Goal: Task Accomplishment & Management: Manage account settings

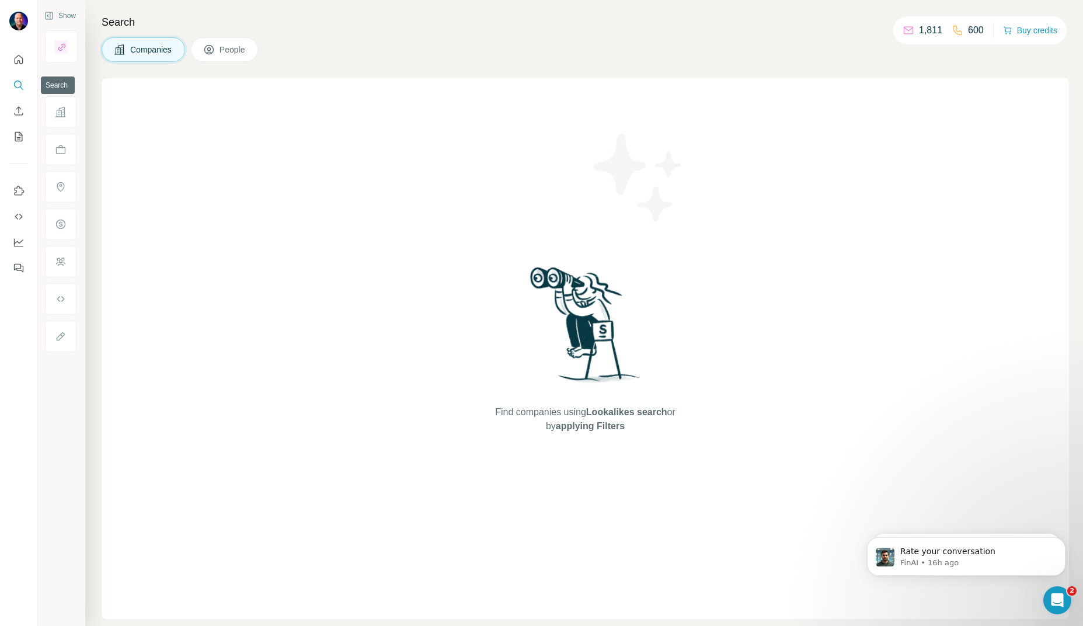
click at [15, 85] on icon "Search" at bounding box center [19, 85] width 12 height 12
click at [230, 52] on span "People" at bounding box center [233, 50] width 27 height 12
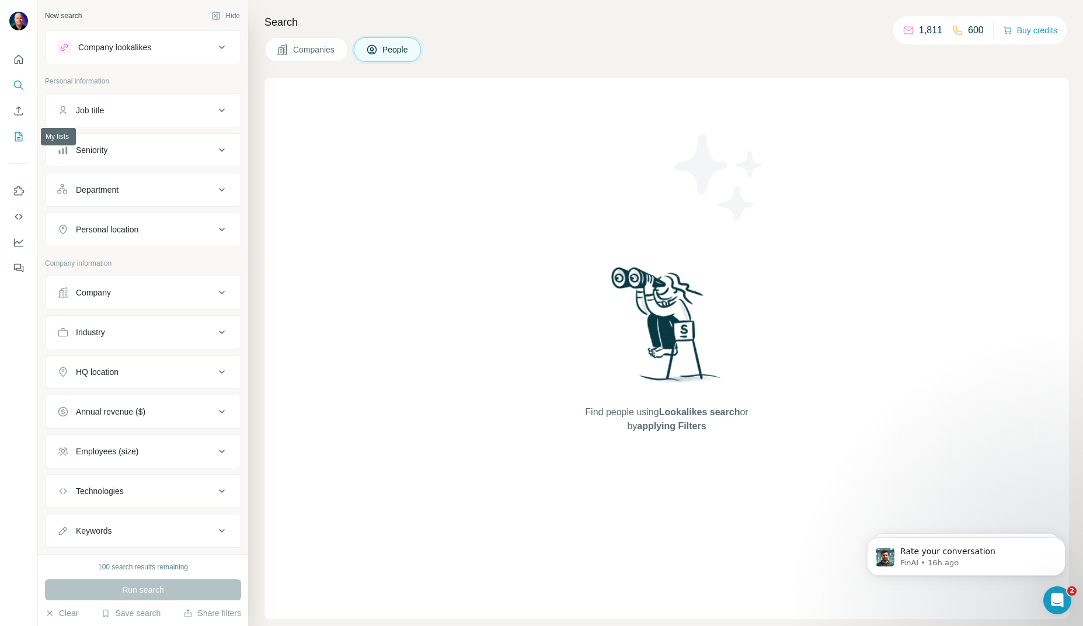
click at [18, 139] on icon "My lists" at bounding box center [20, 136] width 6 height 8
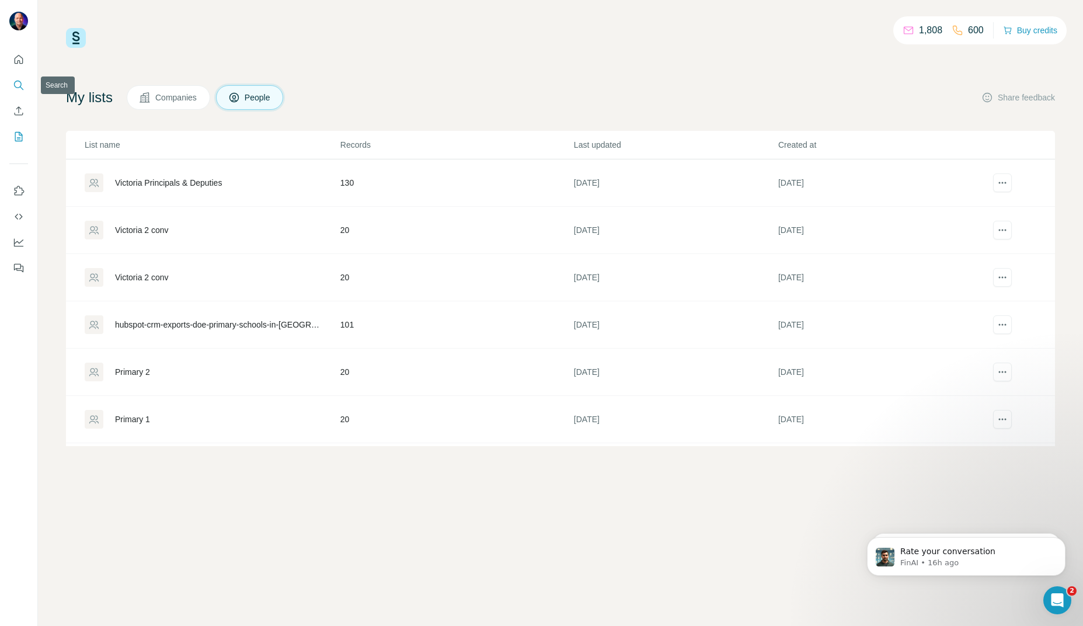
click at [15, 79] on icon "Search" at bounding box center [19, 85] width 12 height 12
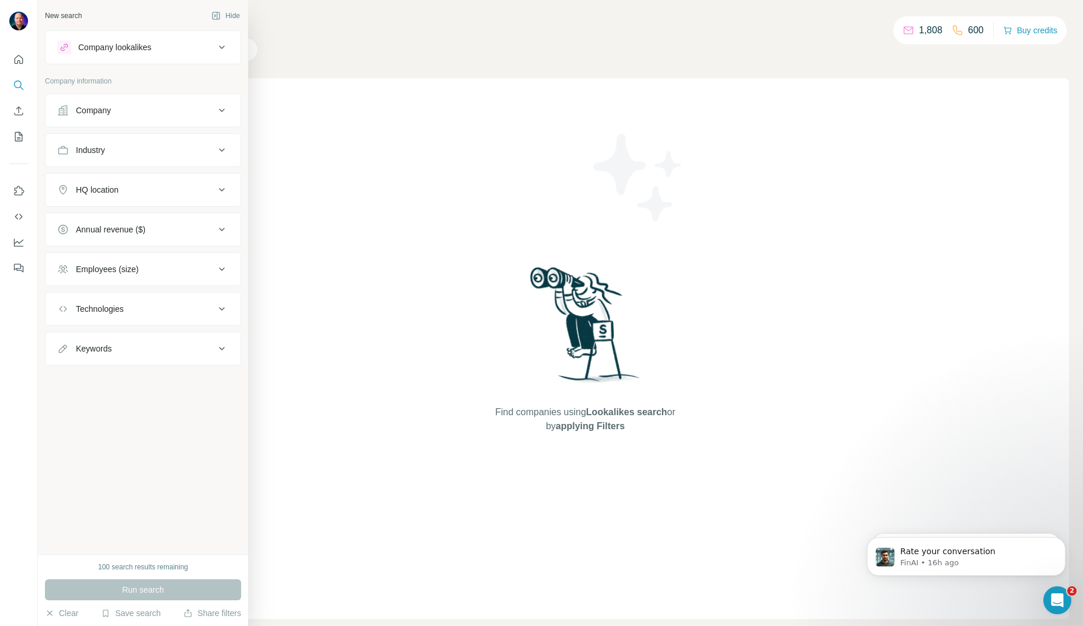
click at [180, 567] on div "100 search results remaining" at bounding box center [143, 567] width 90 height 11
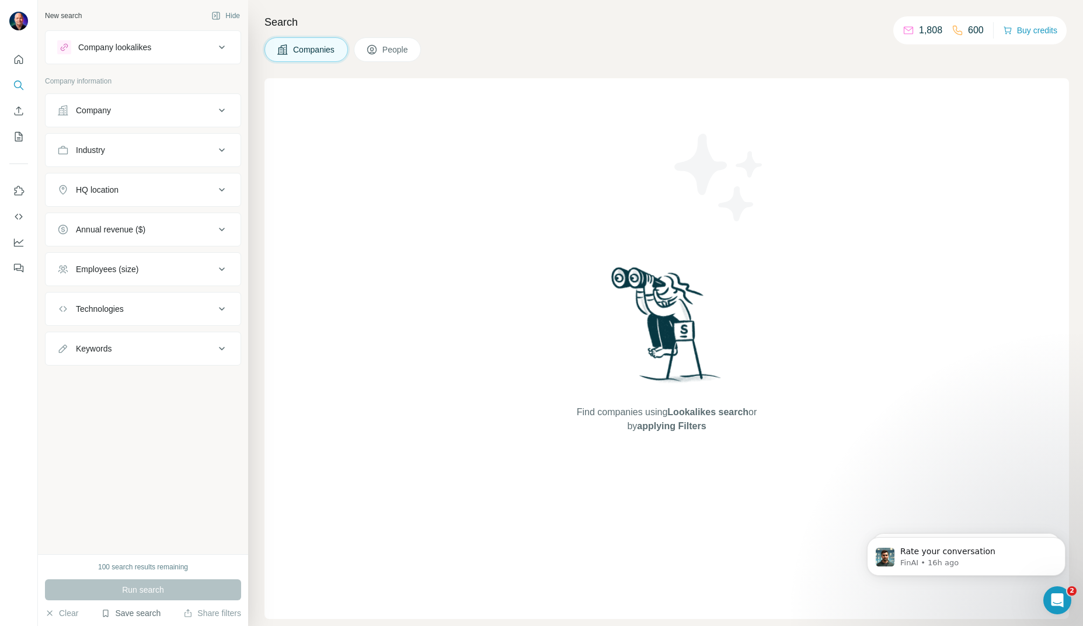
click at [127, 615] on button "Save search" at bounding box center [131, 613] width 60 height 12
click at [133, 593] on div "View my saved searches" at bounding box center [163, 592] width 123 height 23
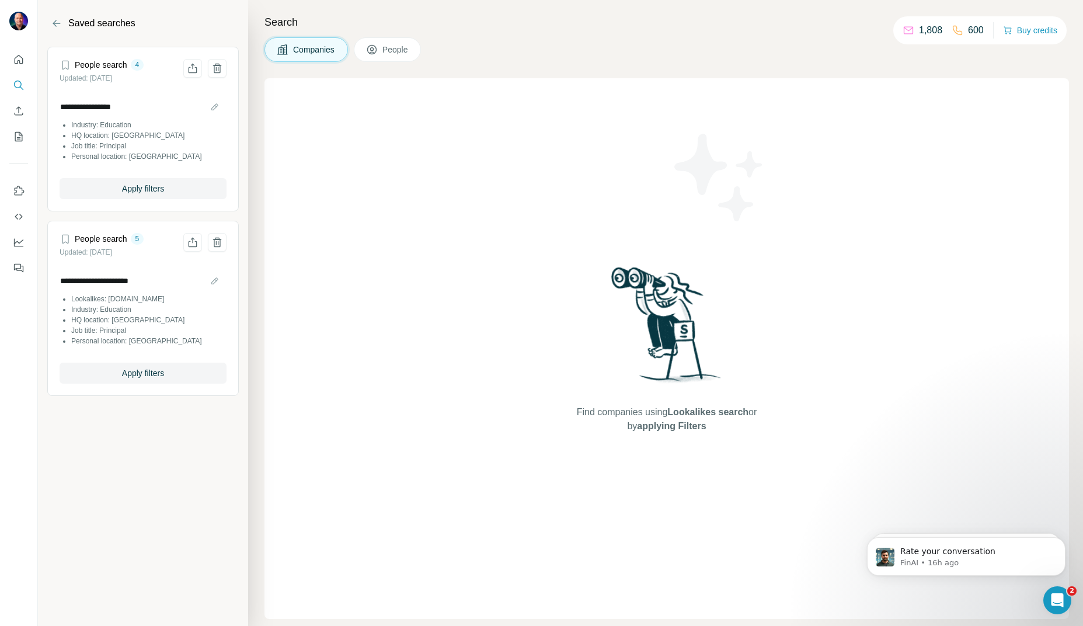
click at [118, 130] on li "Industry: Education" at bounding box center [148, 125] width 155 height 11
click at [140, 191] on span "Apply filters" at bounding box center [143, 189] width 42 height 12
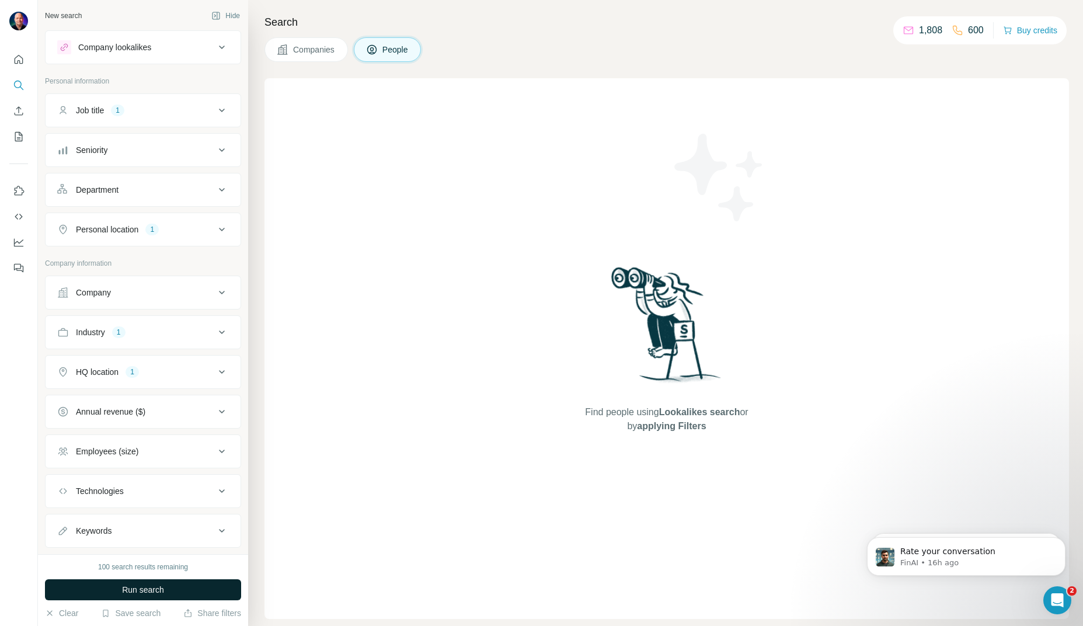
click at [144, 594] on span "Run search" at bounding box center [143, 590] width 42 height 12
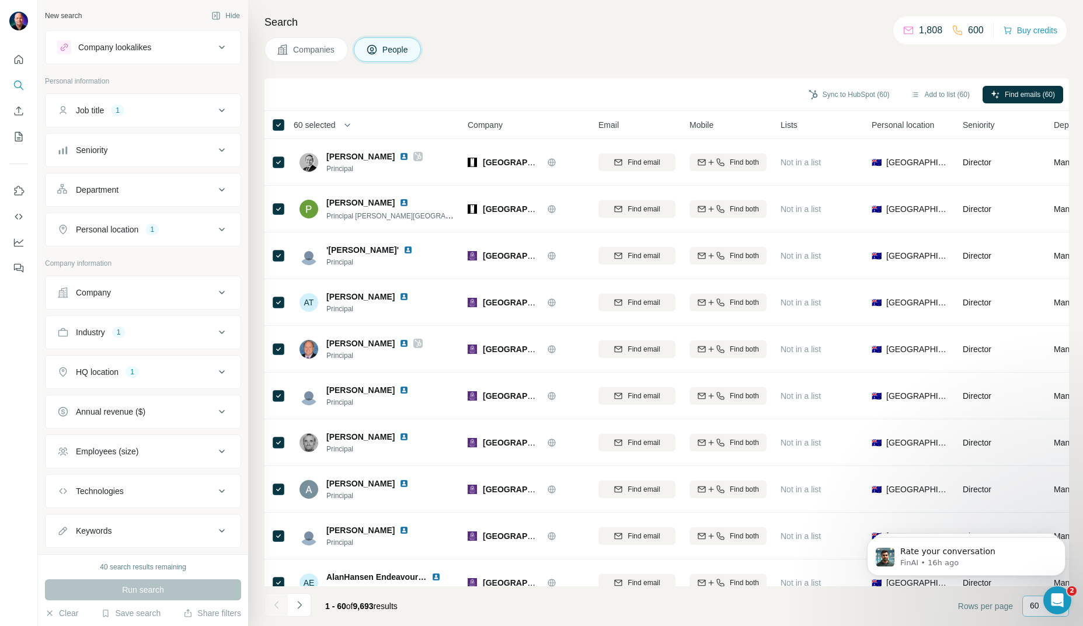
click at [1027, 604] on div "60" at bounding box center [1045, 606] width 47 height 21
click at [1030, 579] on body "Rate your conversation FinAI • 16h ago Hello ☀️ Want to ensure you choose the m…" at bounding box center [966, 553] width 224 height 72
click at [926, 604] on footer "1 - 60 of 9,693 results Rows per page 60" at bounding box center [666, 606] width 805 height 40
click at [916, 95] on button "Add to list (60)" at bounding box center [940, 95] width 75 height 18
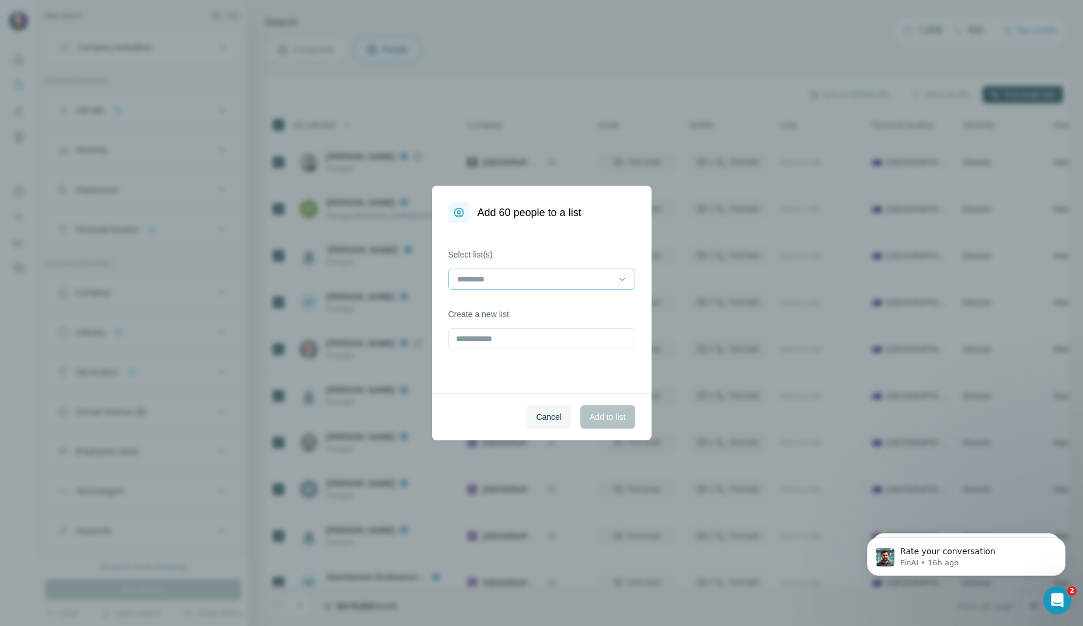
click at [629, 281] on div at bounding box center [541, 279] width 187 height 21
click at [440, 396] on div "Cancel Add to list" at bounding box center [542, 416] width 220 height 47
click at [486, 336] on input "text" at bounding box center [541, 338] width 187 height 21
type input "**********"
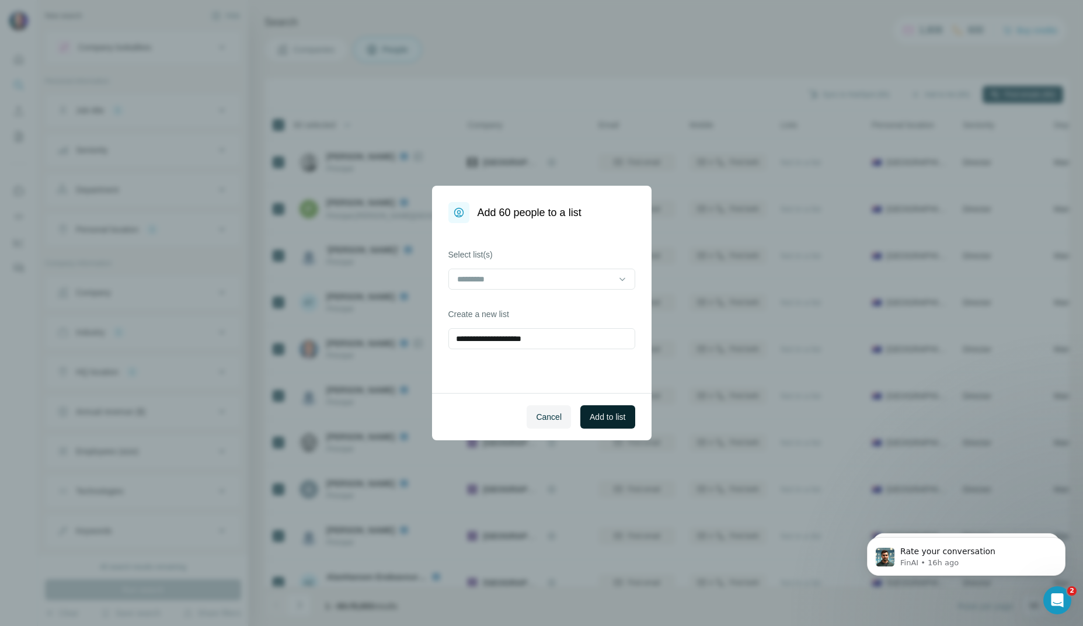
click at [612, 419] on span "Add to list" at bounding box center [608, 417] width 36 height 12
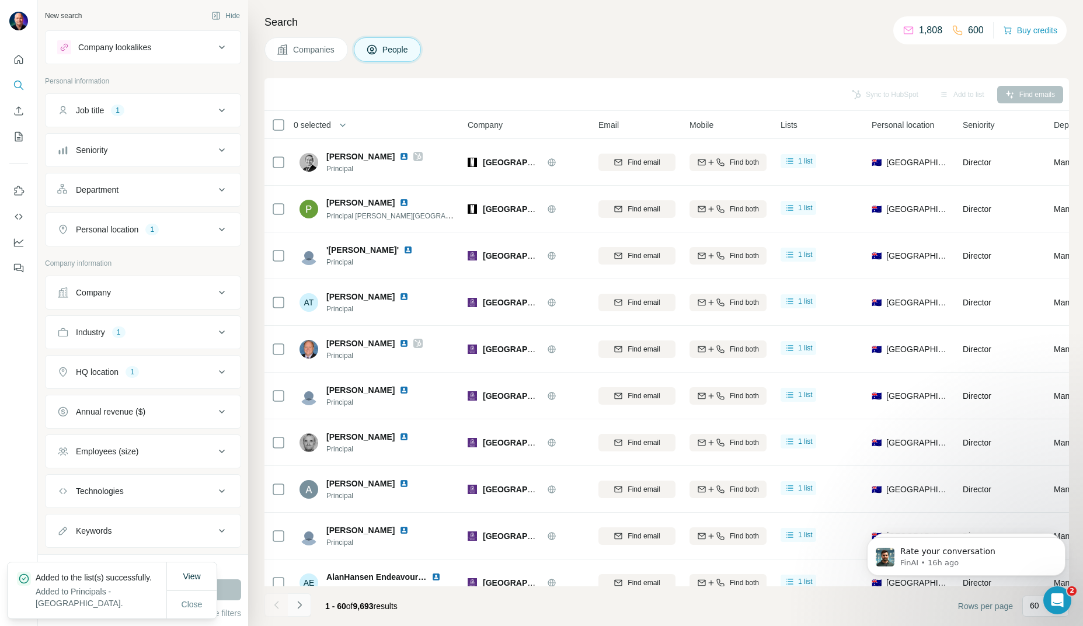
click at [304, 607] on icon "Navigate to next page" at bounding box center [300, 605] width 12 height 12
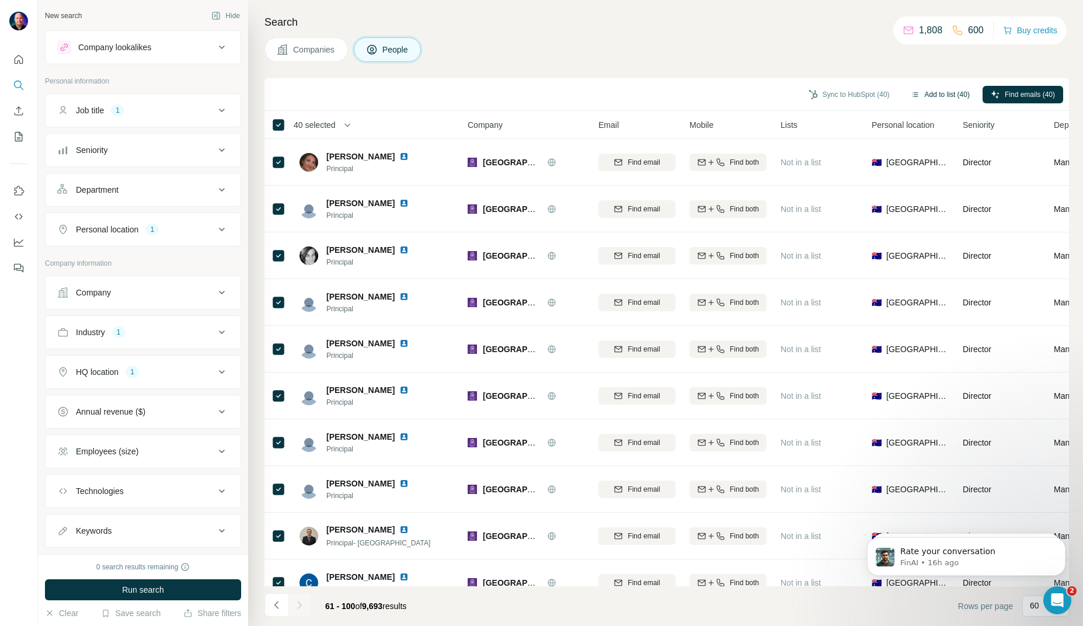
click at [952, 92] on button "Add to list (40)" at bounding box center [940, 95] width 75 height 18
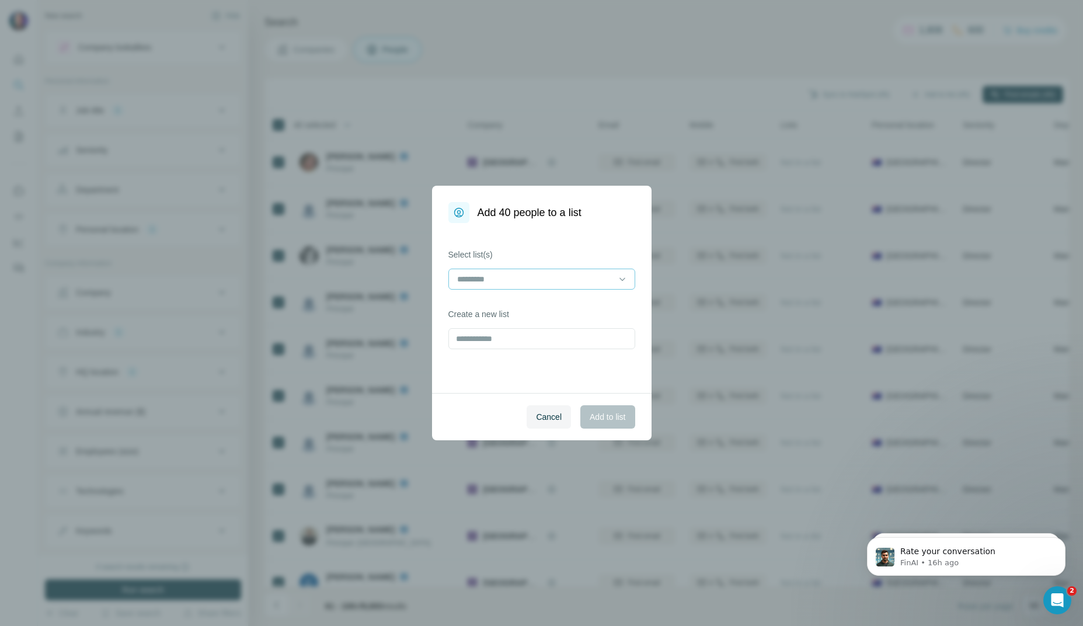
click at [534, 283] on input at bounding box center [535, 279] width 158 height 13
click at [521, 301] on p "Principals - [GEOGRAPHIC_DATA]" at bounding box center [522, 306] width 128 height 12
click at [608, 420] on span "Add to list" at bounding box center [608, 417] width 36 height 12
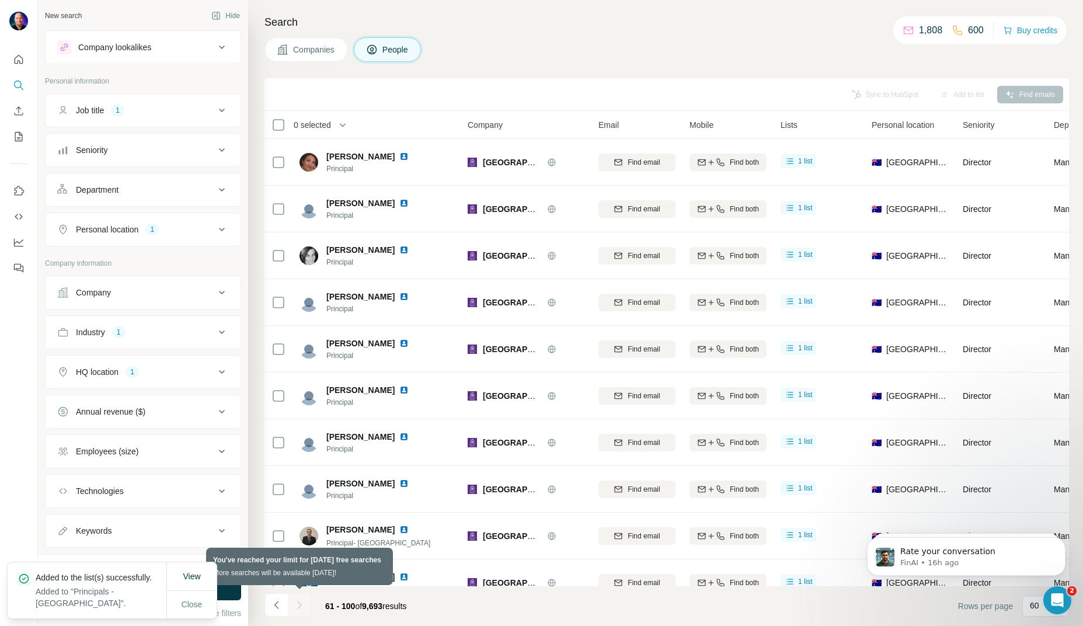
click at [298, 607] on div at bounding box center [299, 604] width 23 height 23
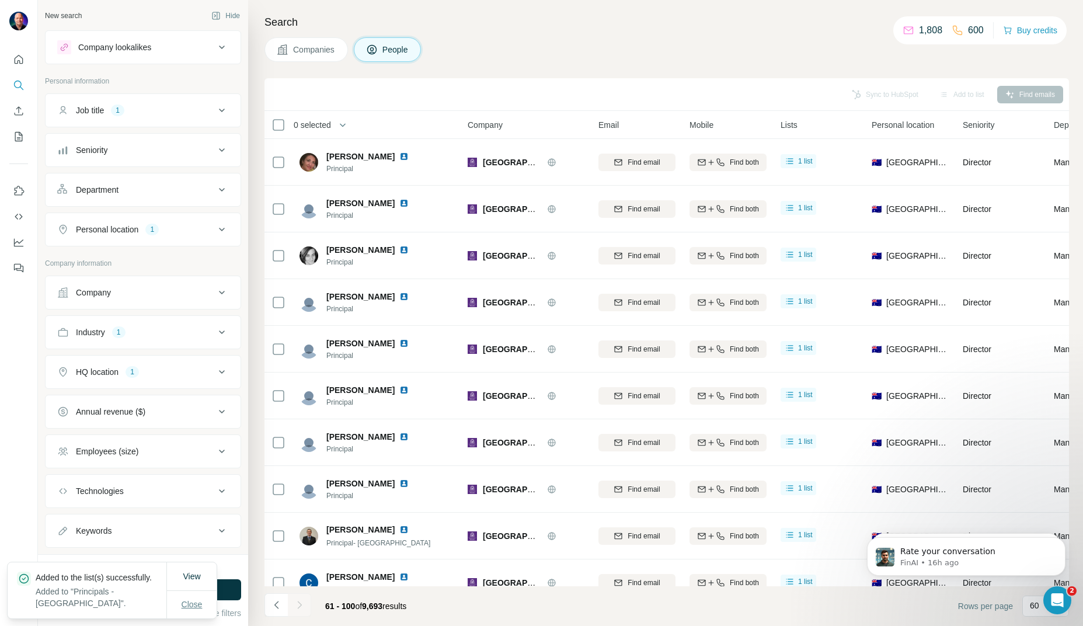
click at [192, 601] on span "Close" at bounding box center [192, 604] width 21 height 12
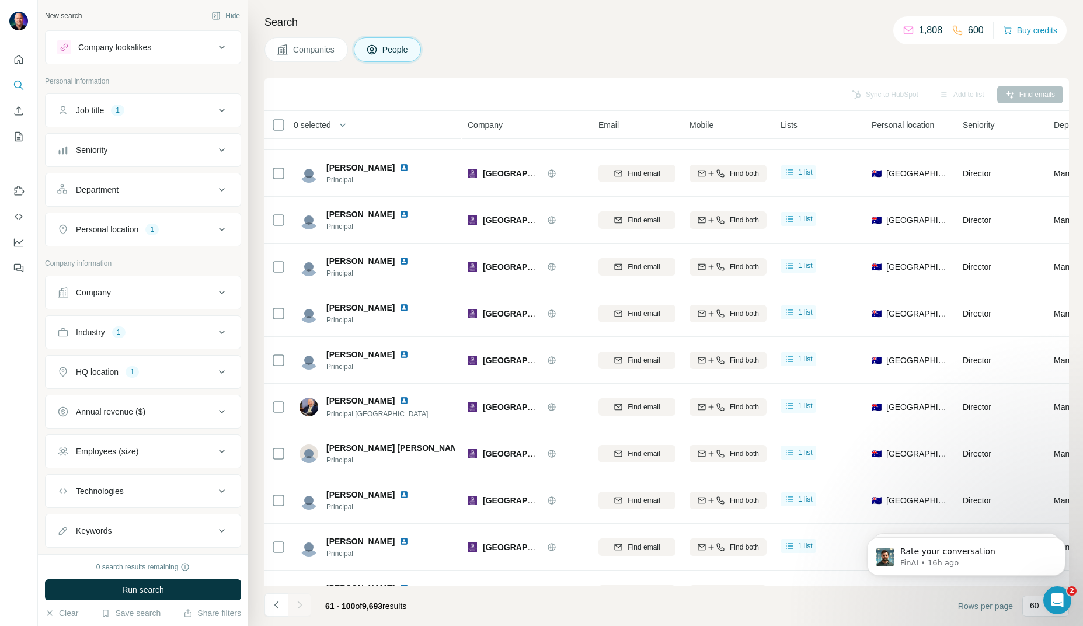
scroll to position [1421, 0]
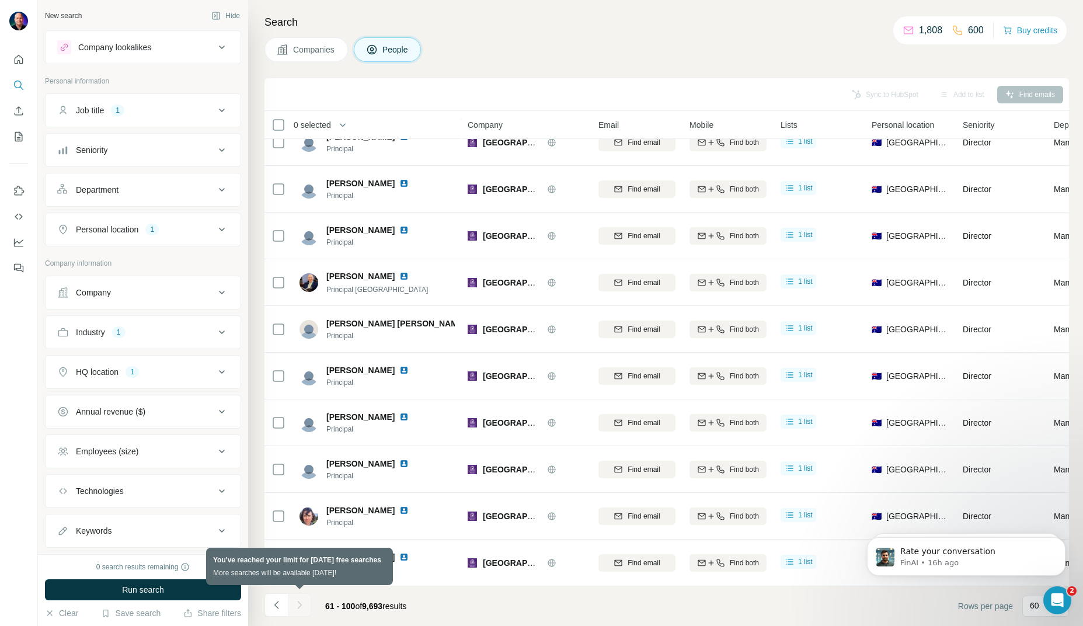
click at [295, 603] on div at bounding box center [299, 604] width 23 height 23
click at [294, 603] on div at bounding box center [299, 604] width 23 height 23
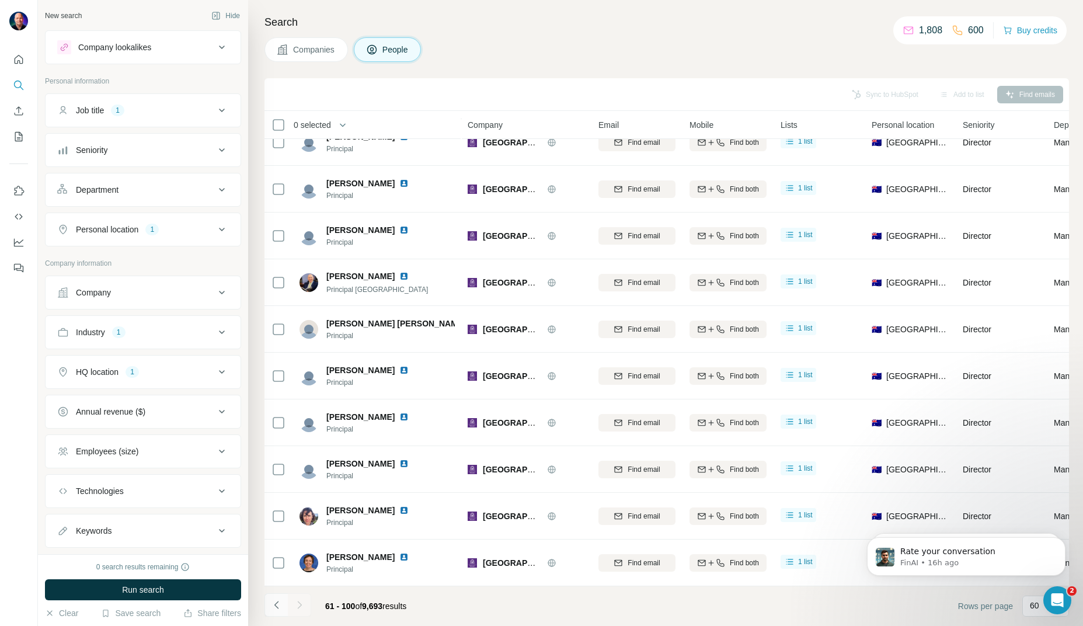
click at [275, 604] on icon "Navigate to previous page" at bounding box center [276, 605] width 4 height 8
click at [301, 607] on icon "Navigate to next page" at bounding box center [300, 605] width 12 height 12
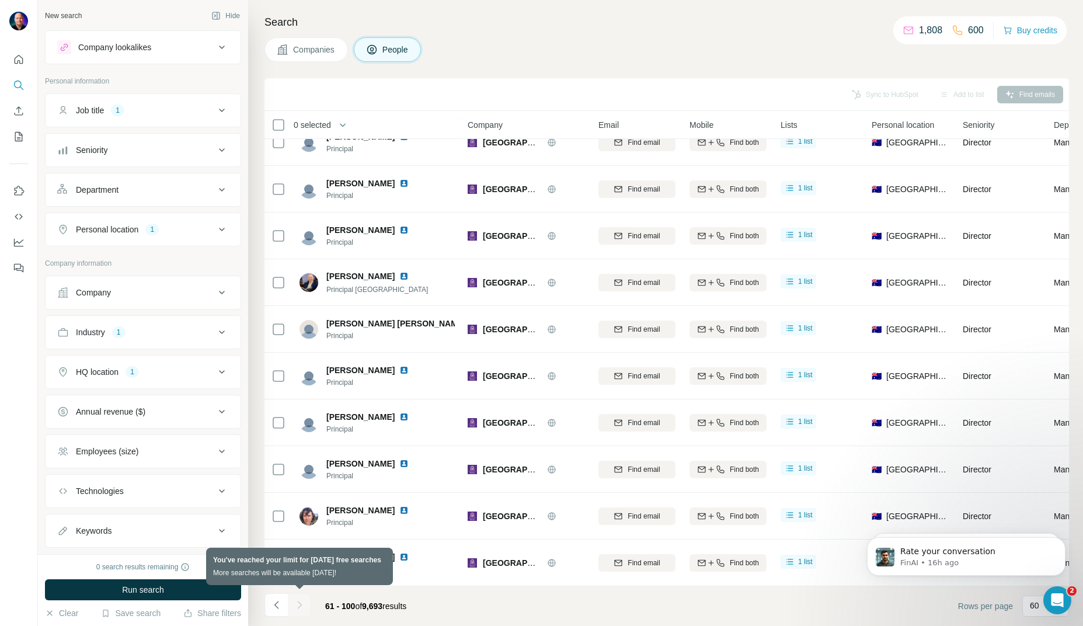
click at [292, 607] on div at bounding box center [299, 604] width 23 height 23
click at [299, 603] on div at bounding box center [299, 604] width 23 height 23
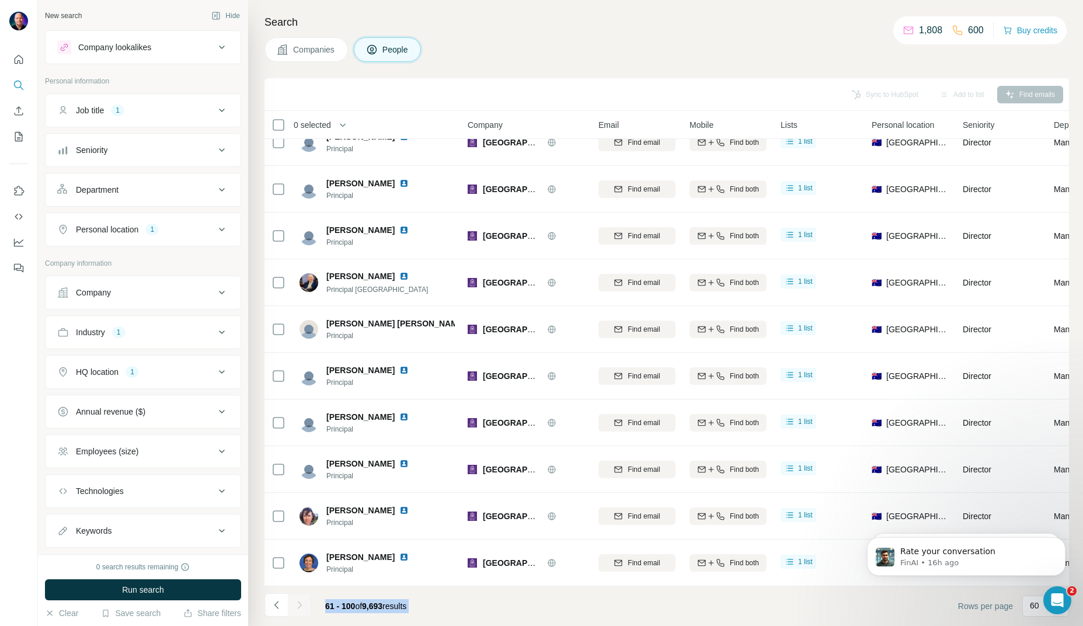
click at [349, 601] on span "61 - 100" at bounding box center [340, 605] width 30 height 9
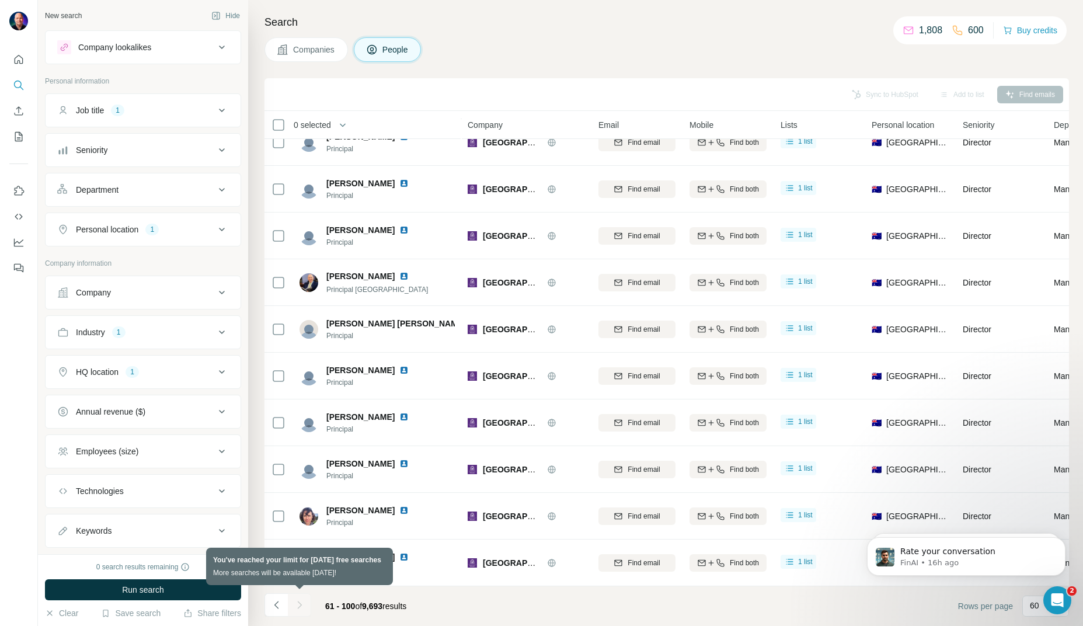
click at [289, 603] on div at bounding box center [299, 604] width 23 height 23
